Goal: Navigation & Orientation: Find specific page/section

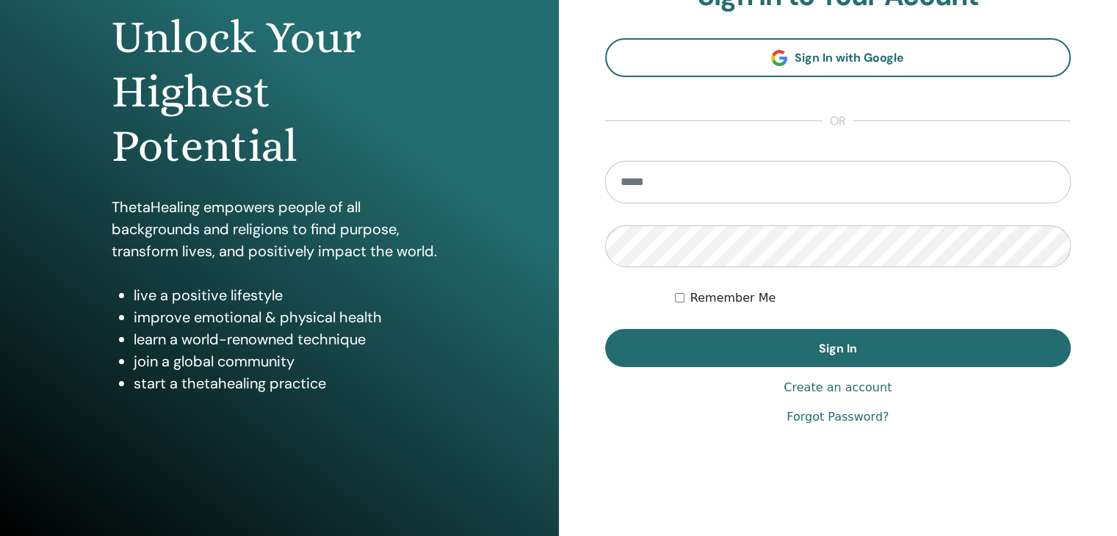
scroll to position [169, 0]
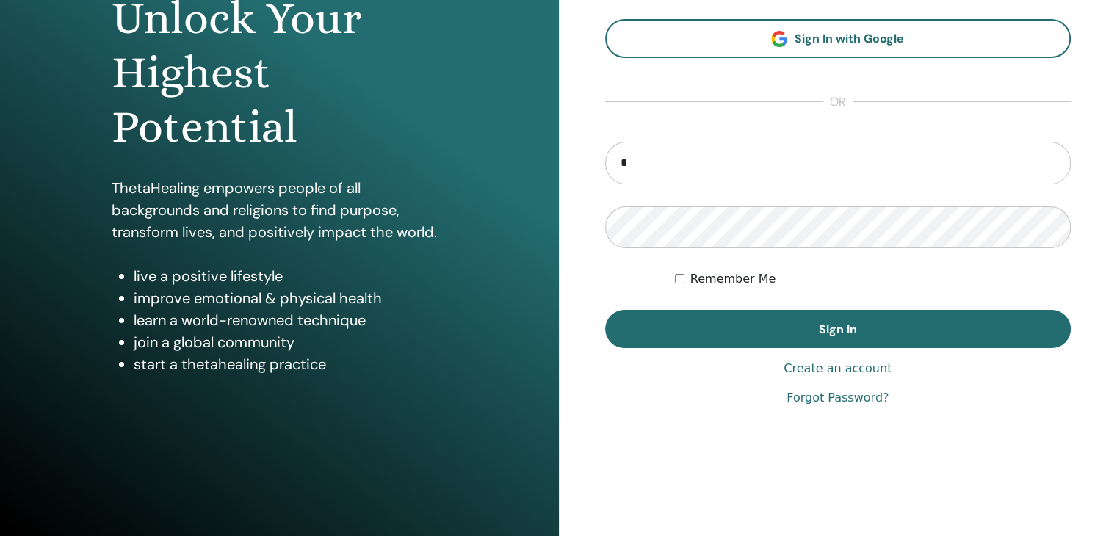
type input "**********"
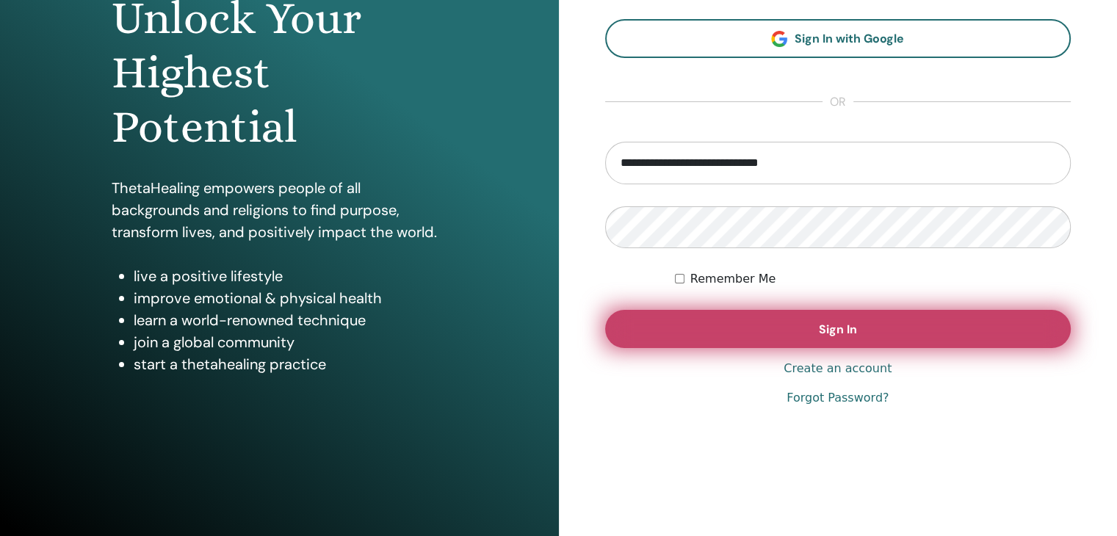
click at [825, 325] on span "Sign In" at bounding box center [838, 329] width 38 height 15
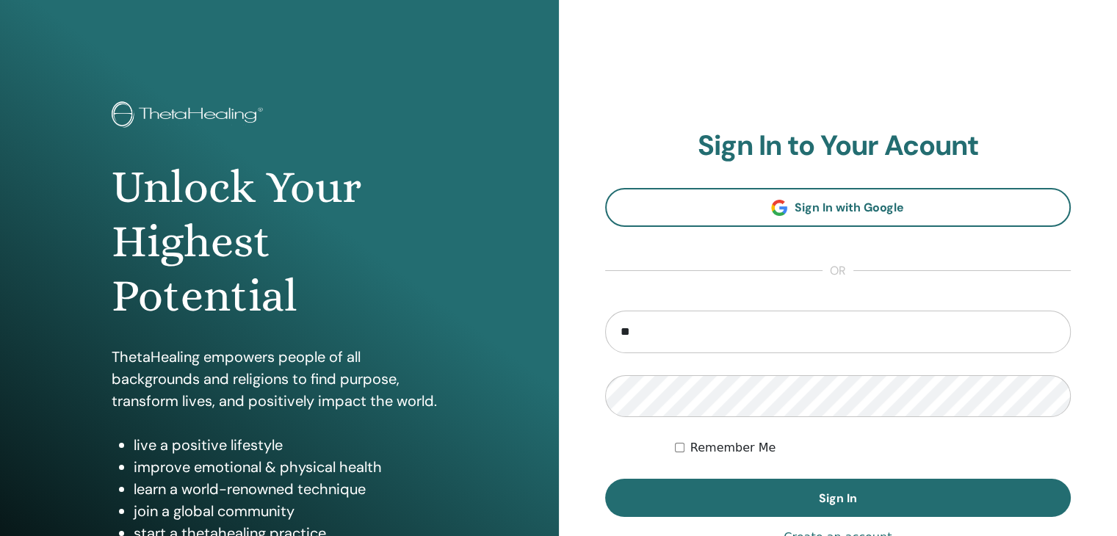
type input "**********"
click at [605, 479] on button "Sign In" at bounding box center [838, 498] width 466 height 38
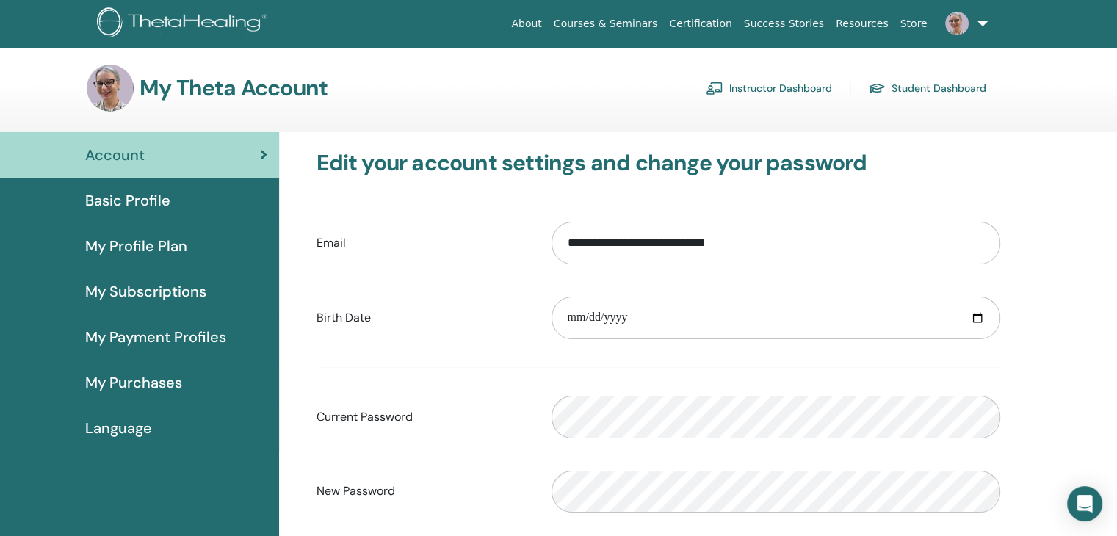
click at [749, 87] on link "Instructor Dashboard" at bounding box center [769, 87] width 126 height 23
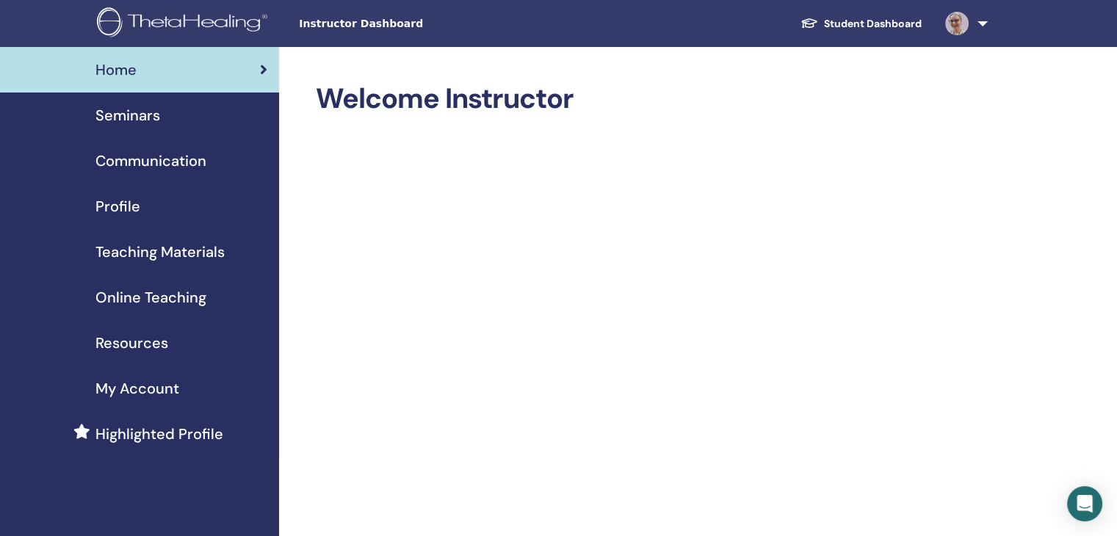
click at [126, 202] on span "Profile" at bounding box center [117, 206] width 45 height 22
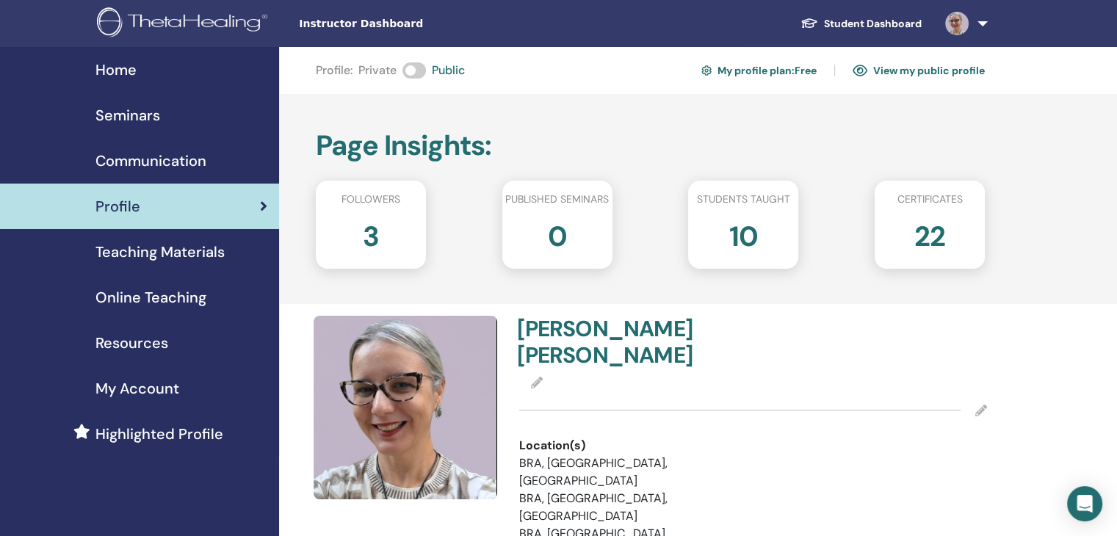
click at [923, 72] on link "View my public profile" at bounding box center [918, 70] width 132 height 23
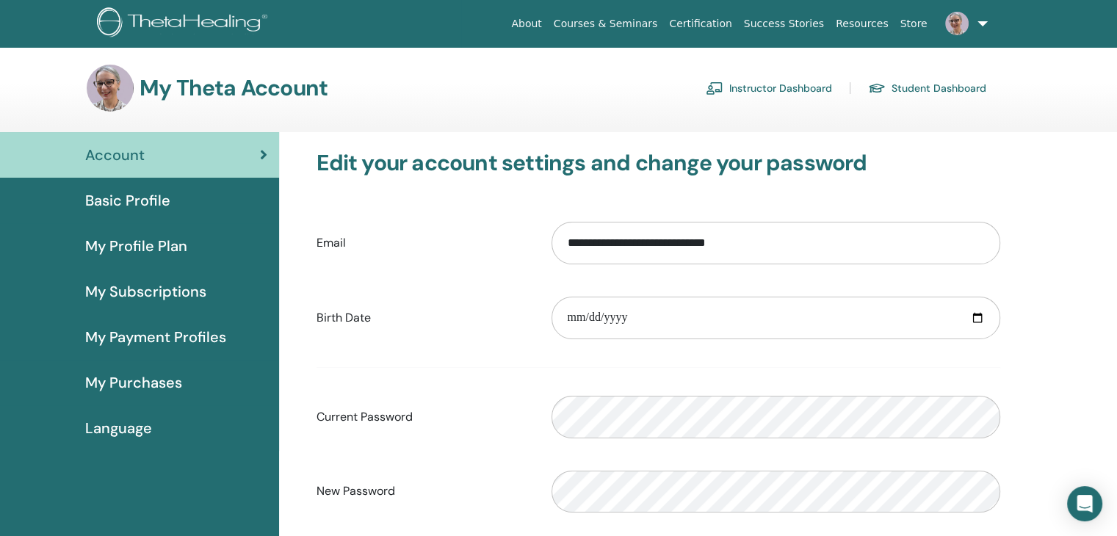
click at [151, 242] on span "My Profile Plan" at bounding box center [136, 246] width 102 height 22
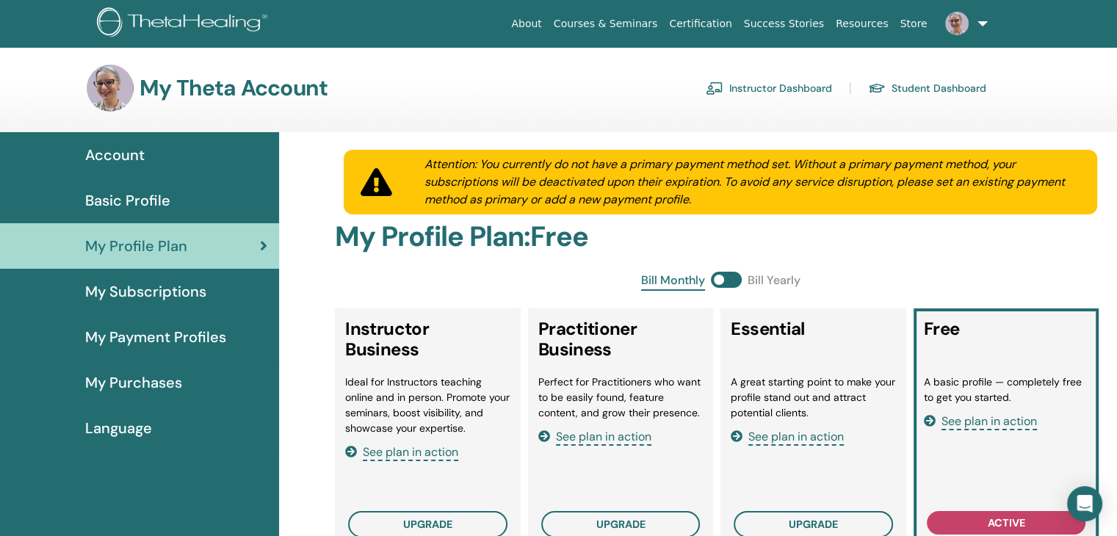
click at [746, 89] on link "Instructor Dashboard" at bounding box center [769, 87] width 126 height 23
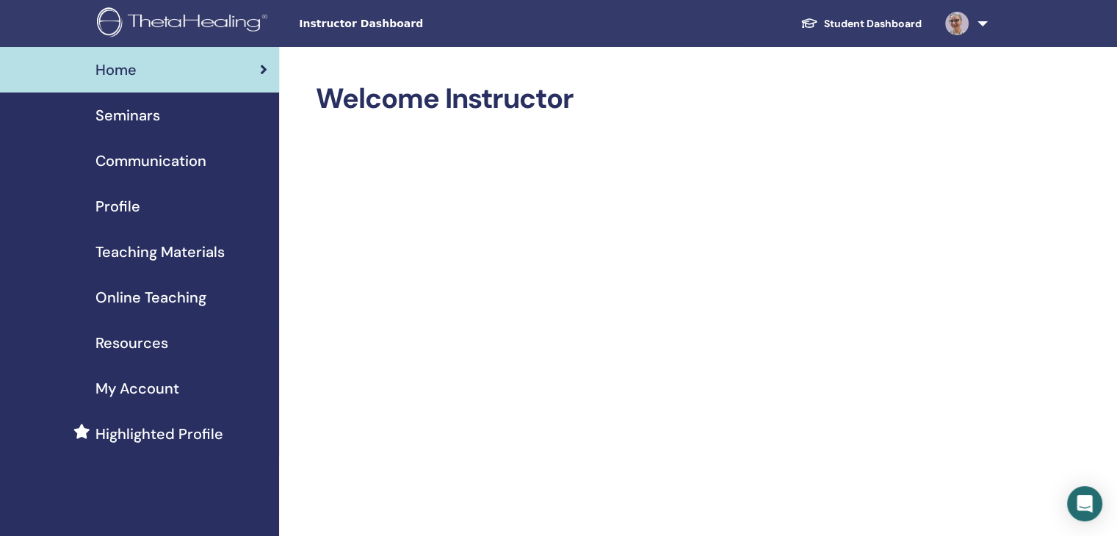
click at [120, 219] on link "Profile" at bounding box center [139, 207] width 279 height 46
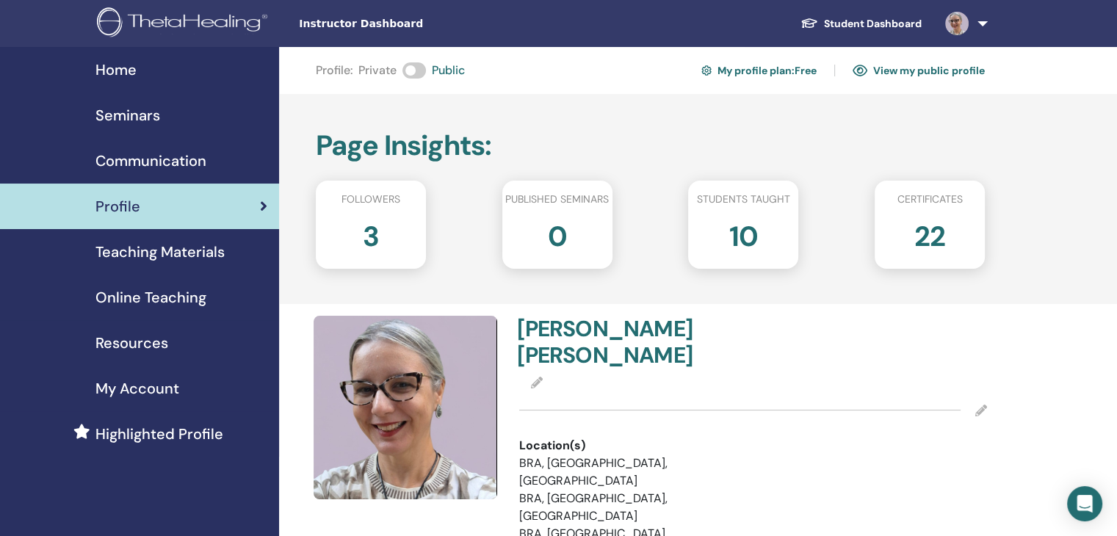
click at [373, 236] on h2 "3" at bounding box center [371, 233] width 16 height 41
click at [911, 71] on link "View my public profile" at bounding box center [918, 70] width 132 height 23
